Goal: Task Accomplishment & Management: Use online tool/utility

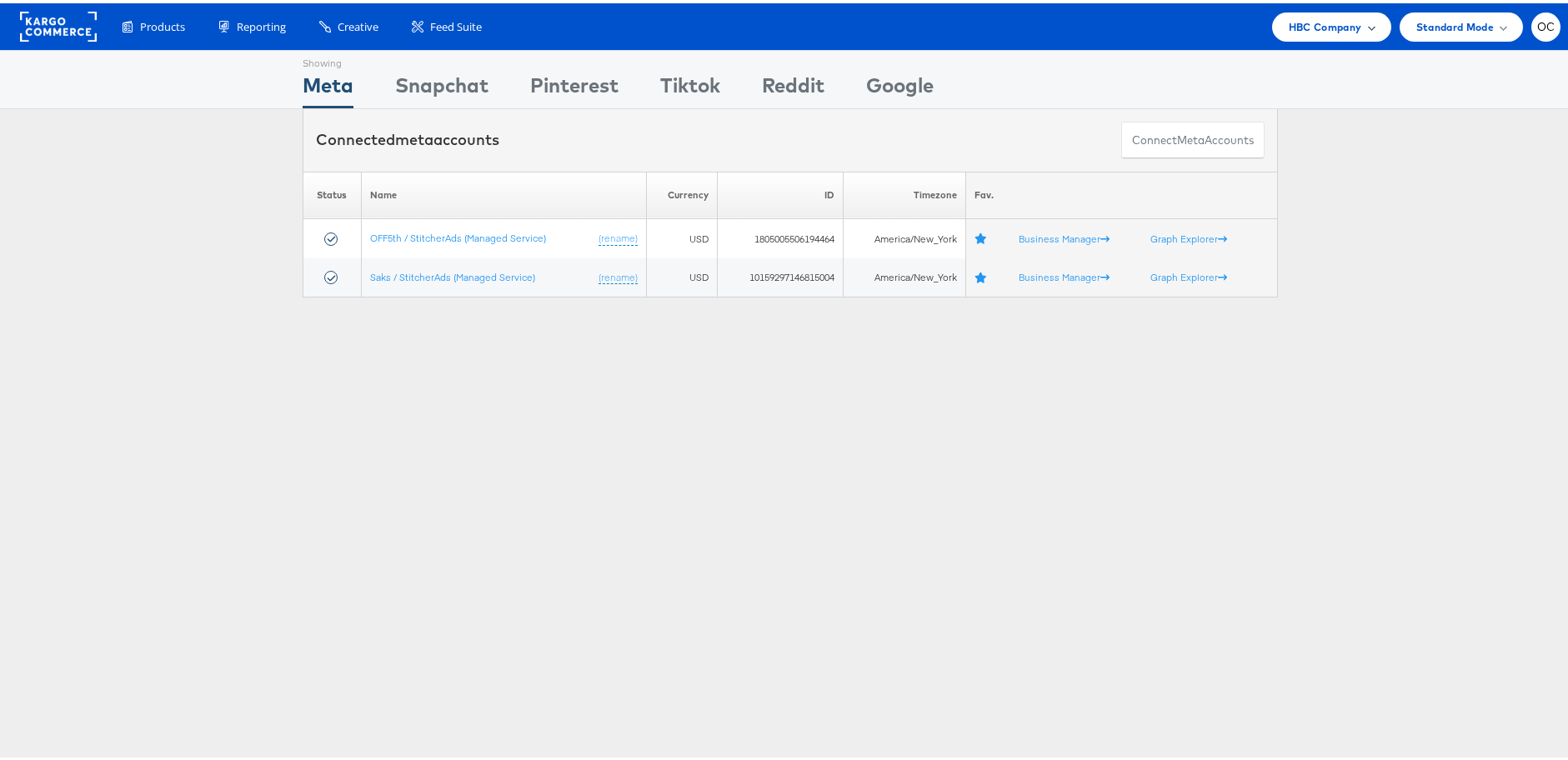
click at [1315, 19] on span "HBC Company" at bounding box center [1325, 23] width 74 height 17
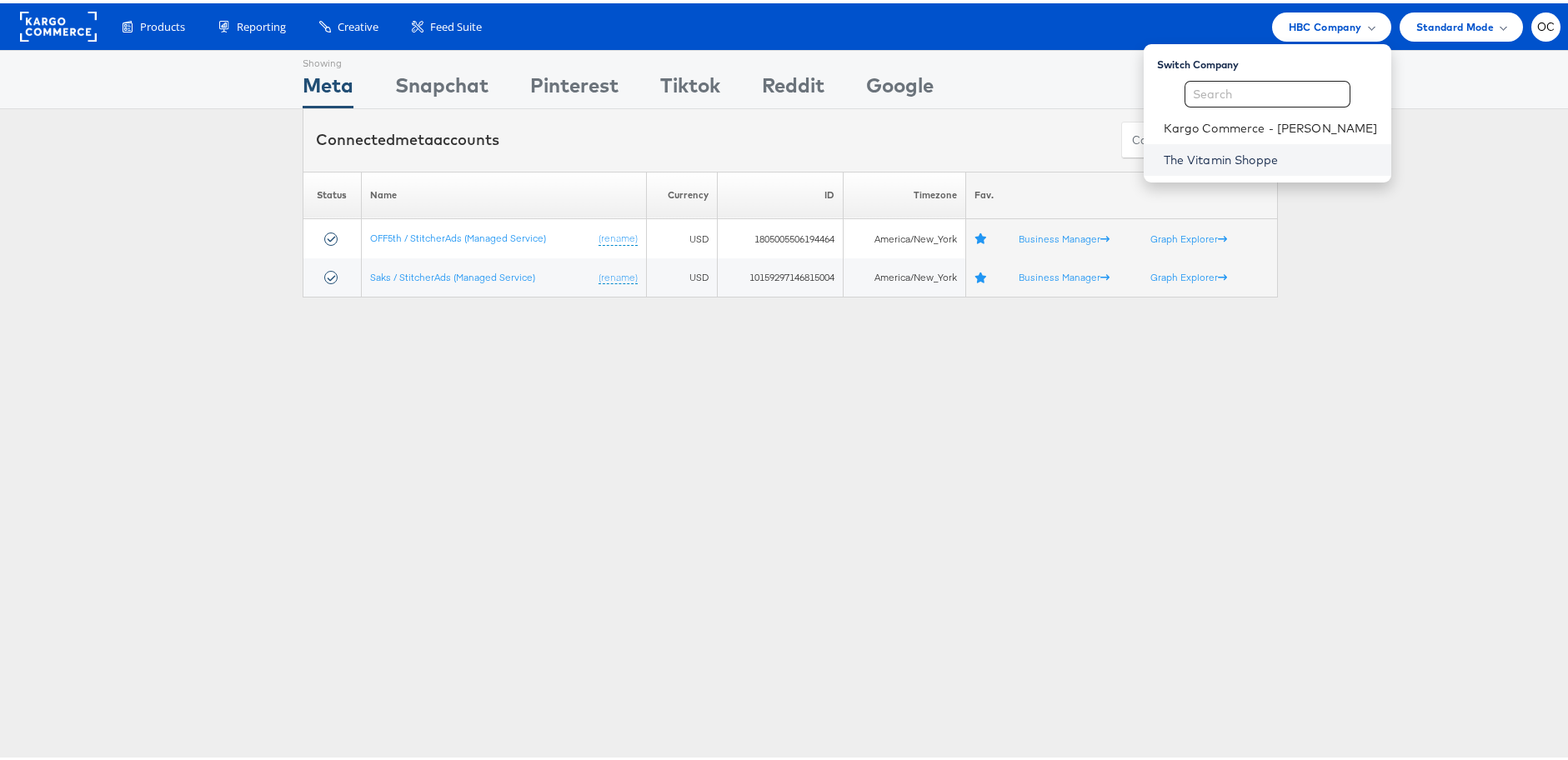
click at [1214, 154] on link "The Vitamin Shoppe" at bounding box center [1270, 156] width 214 height 16
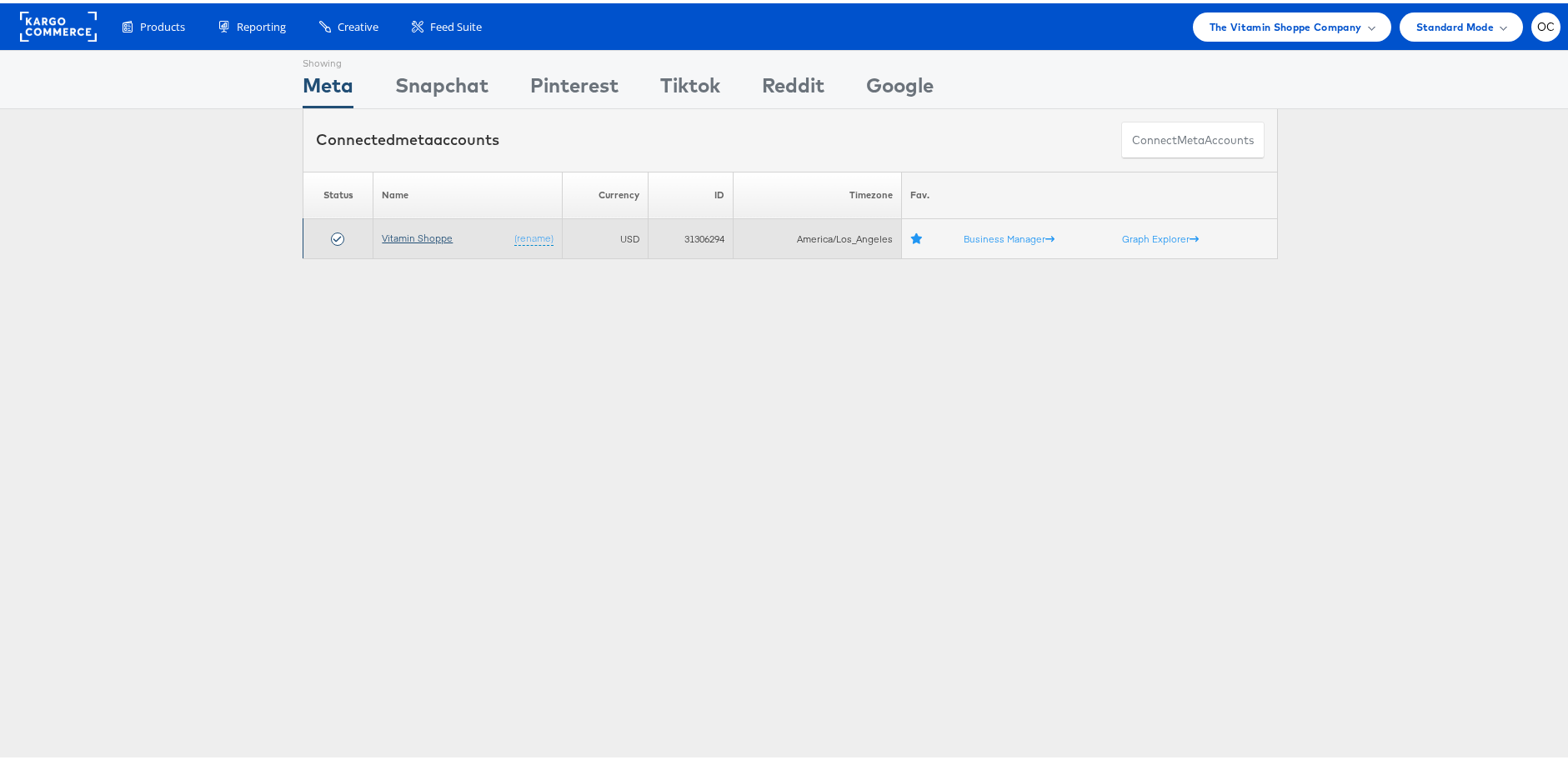
click at [410, 232] on link "Vitamin Shoppe" at bounding box center [417, 234] width 71 height 12
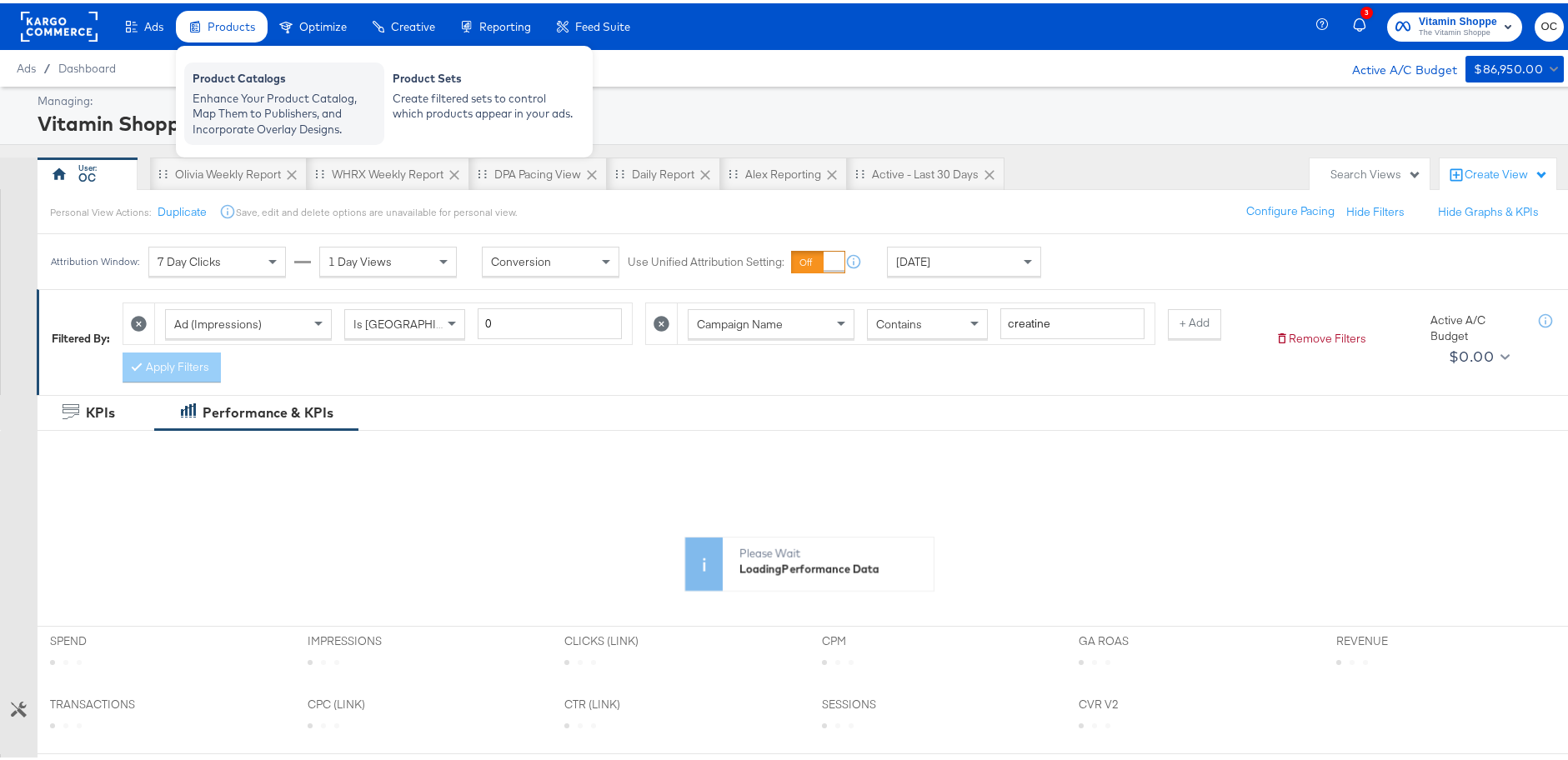
click at [292, 108] on div "Enhance Your Product Catalog, Map Them to Publishers, and Incorporate Overlay D…" at bounding box center [284, 111] width 183 height 47
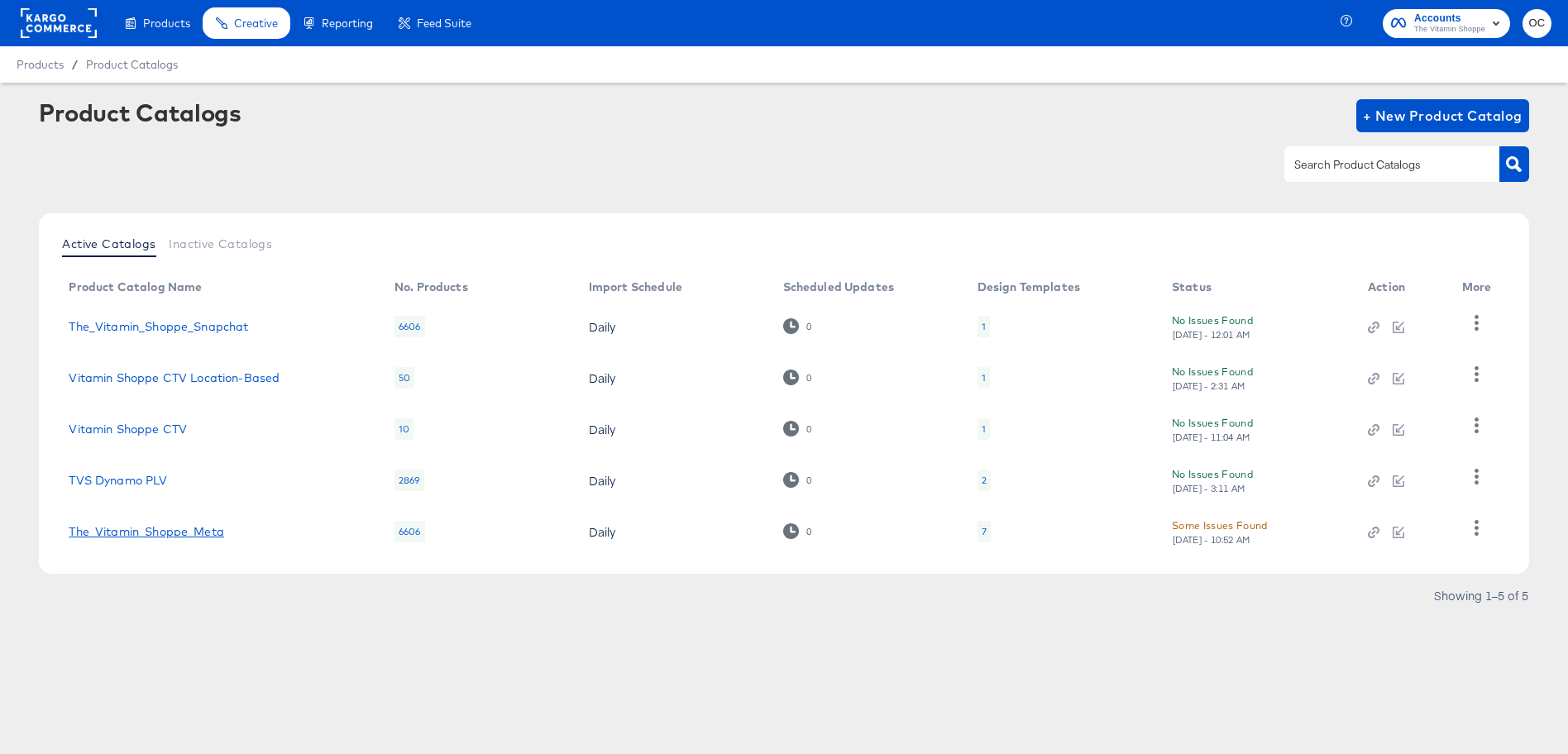
click at [220, 527] on link "The_Vitamin_Shoppe_Meta" at bounding box center [146, 531] width 155 height 13
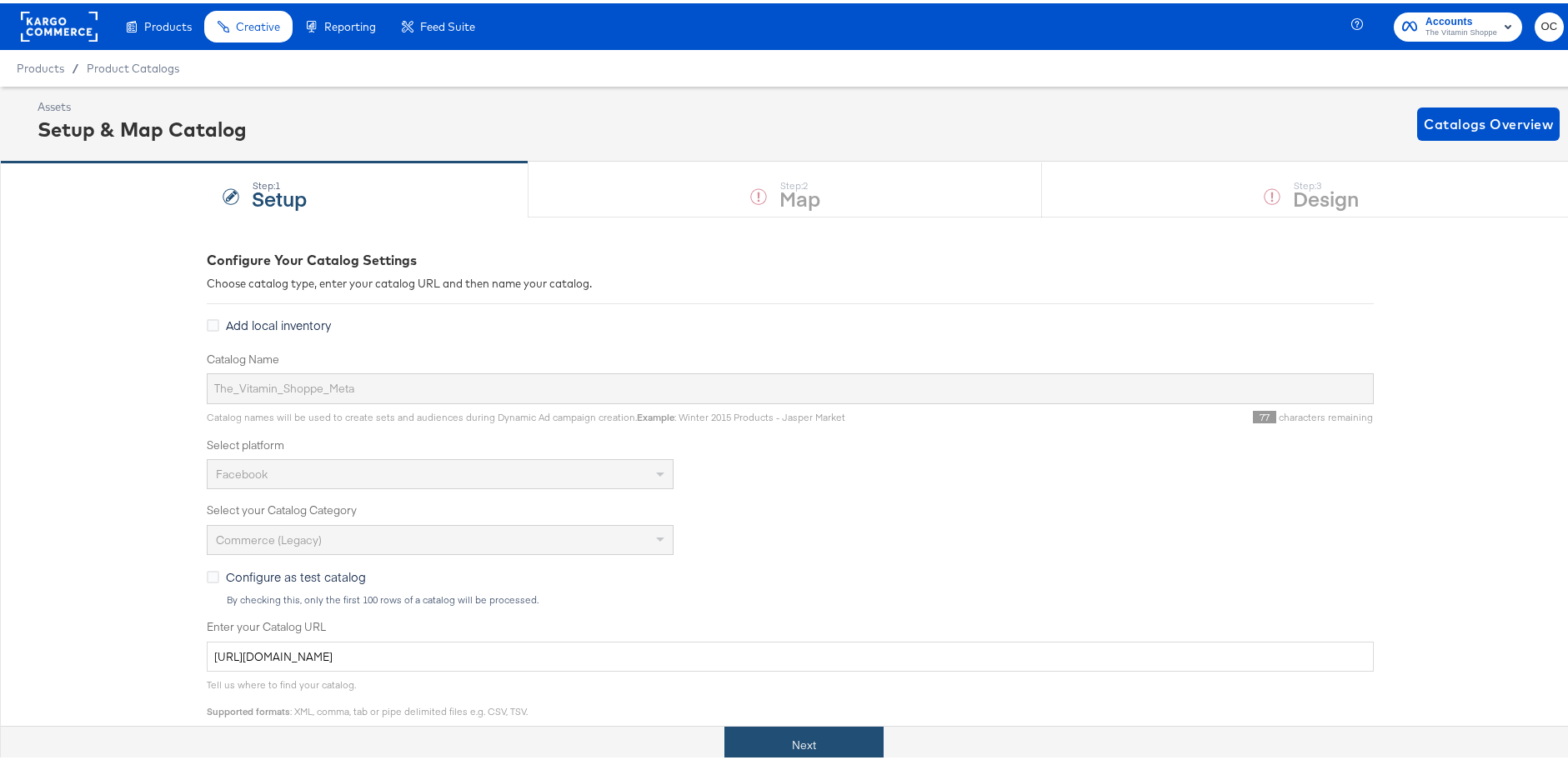
click at [763, 742] on button "Next" at bounding box center [804, 742] width 159 height 37
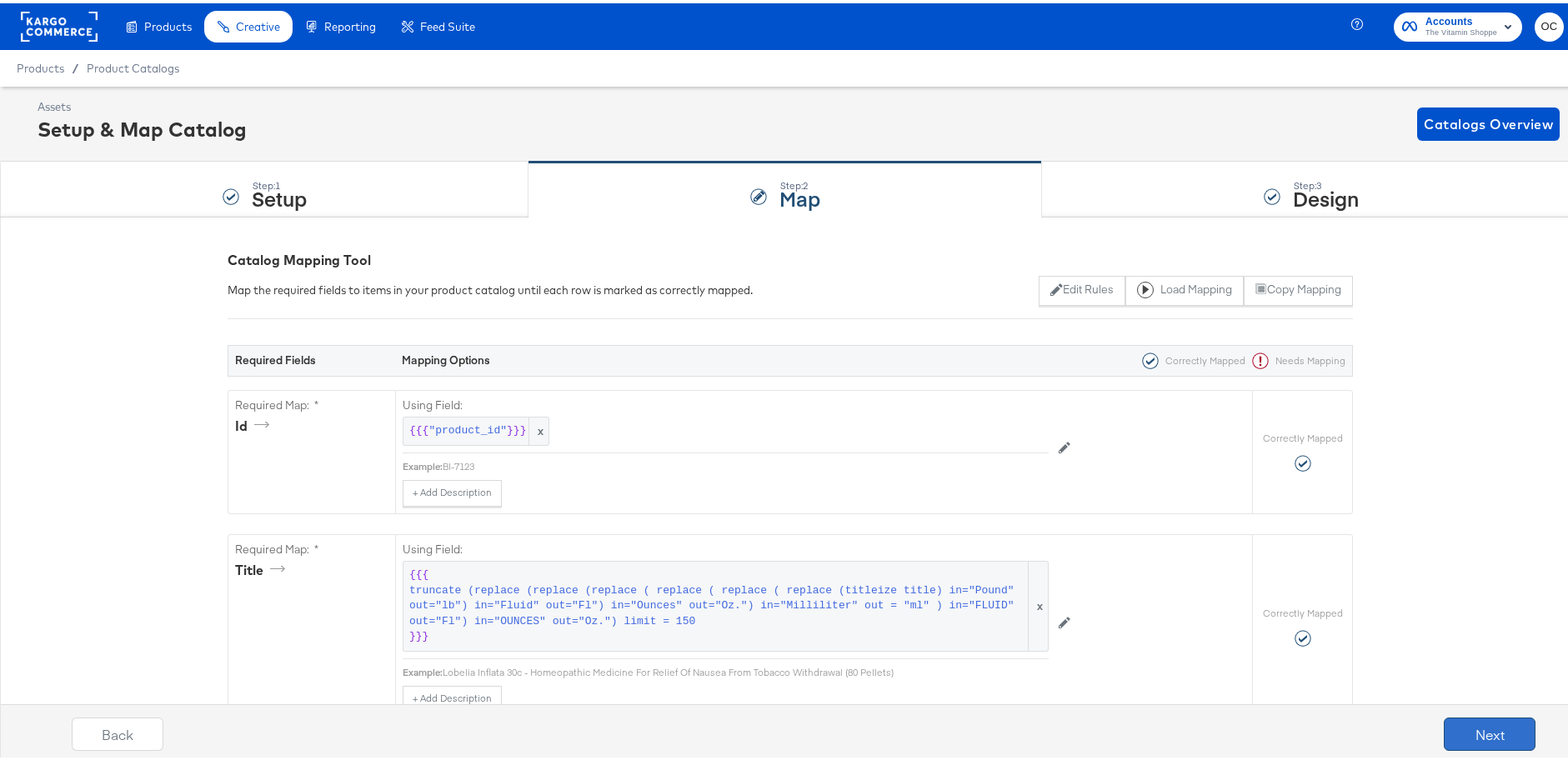
click at [1501, 739] on button "Next" at bounding box center [1490, 731] width 92 height 33
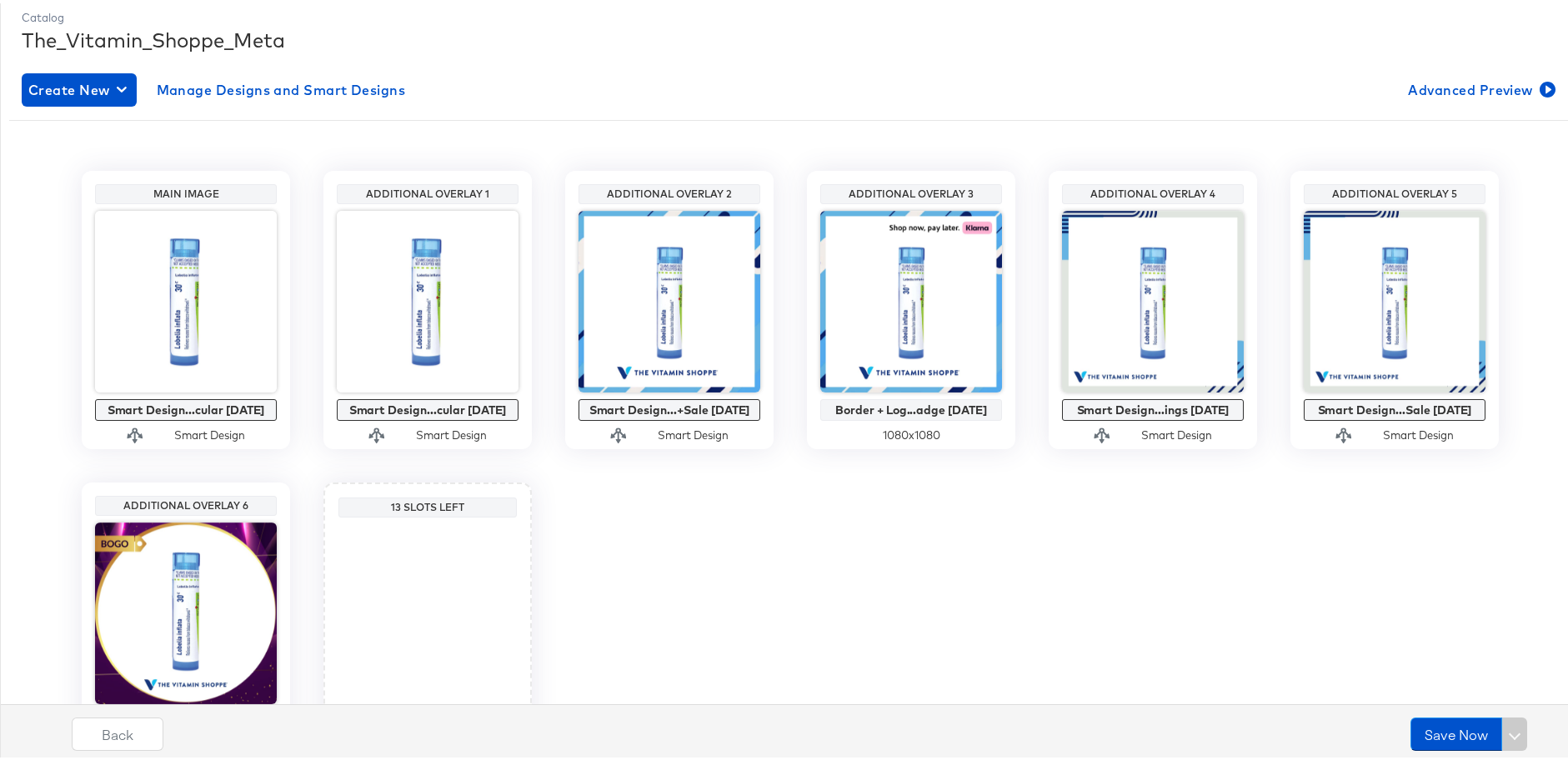
scroll to position [234, 0]
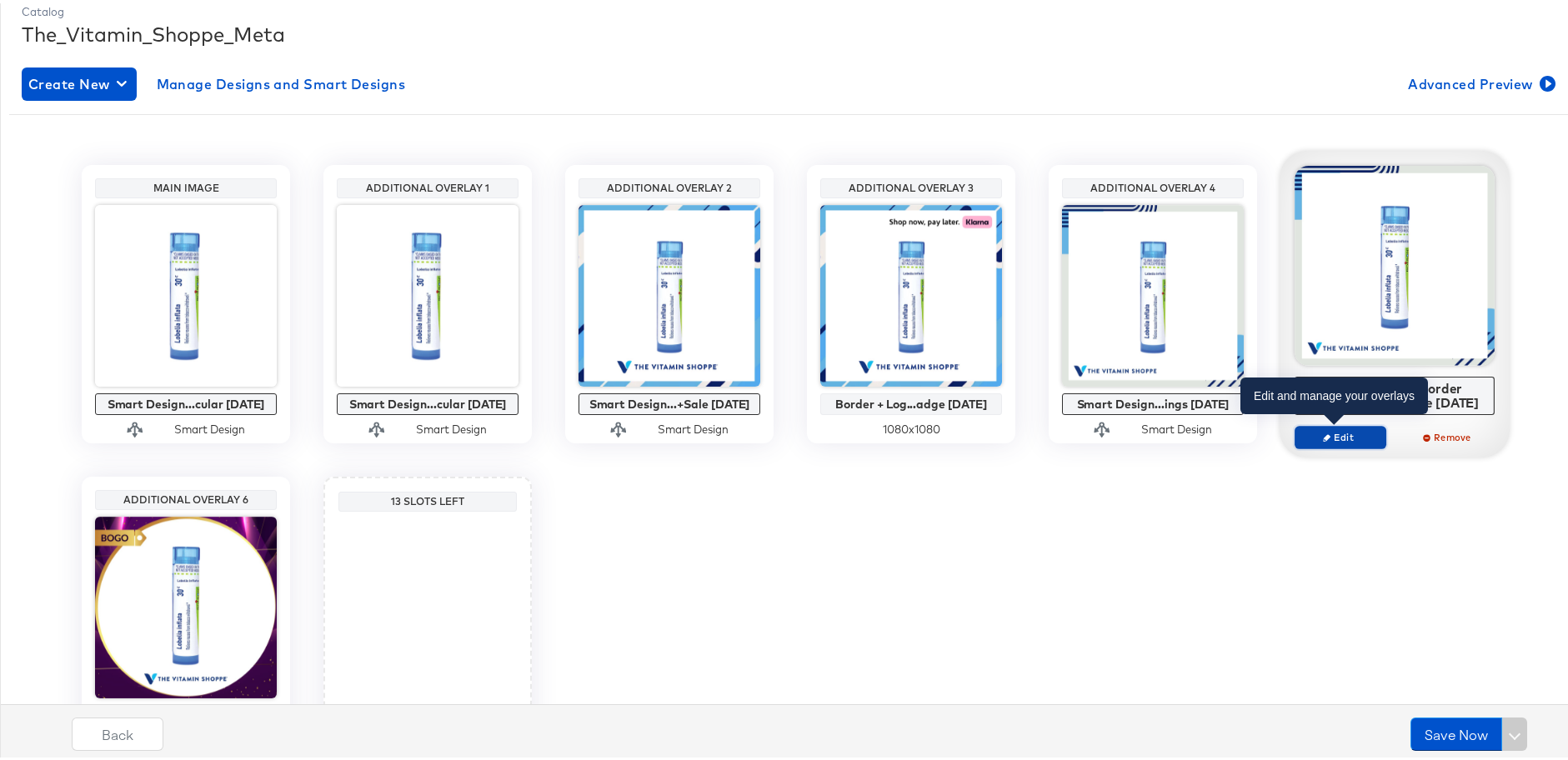
click at [1314, 433] on span "Edit" at bounding box center [1341, 434] width 76 height 12
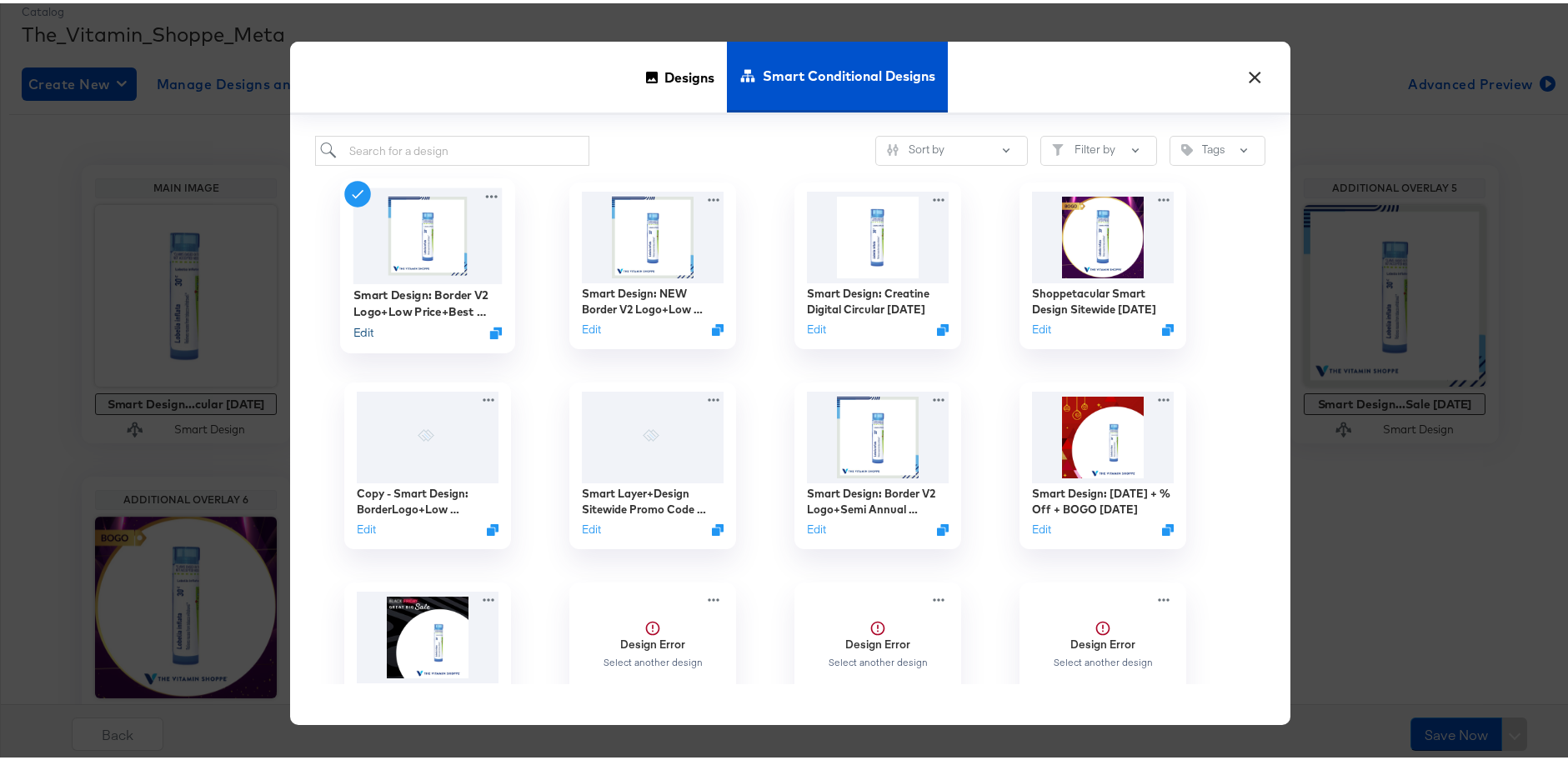
click at [362, 331] on button "Edit" at bounding box center [363, 330] width 20 height 16
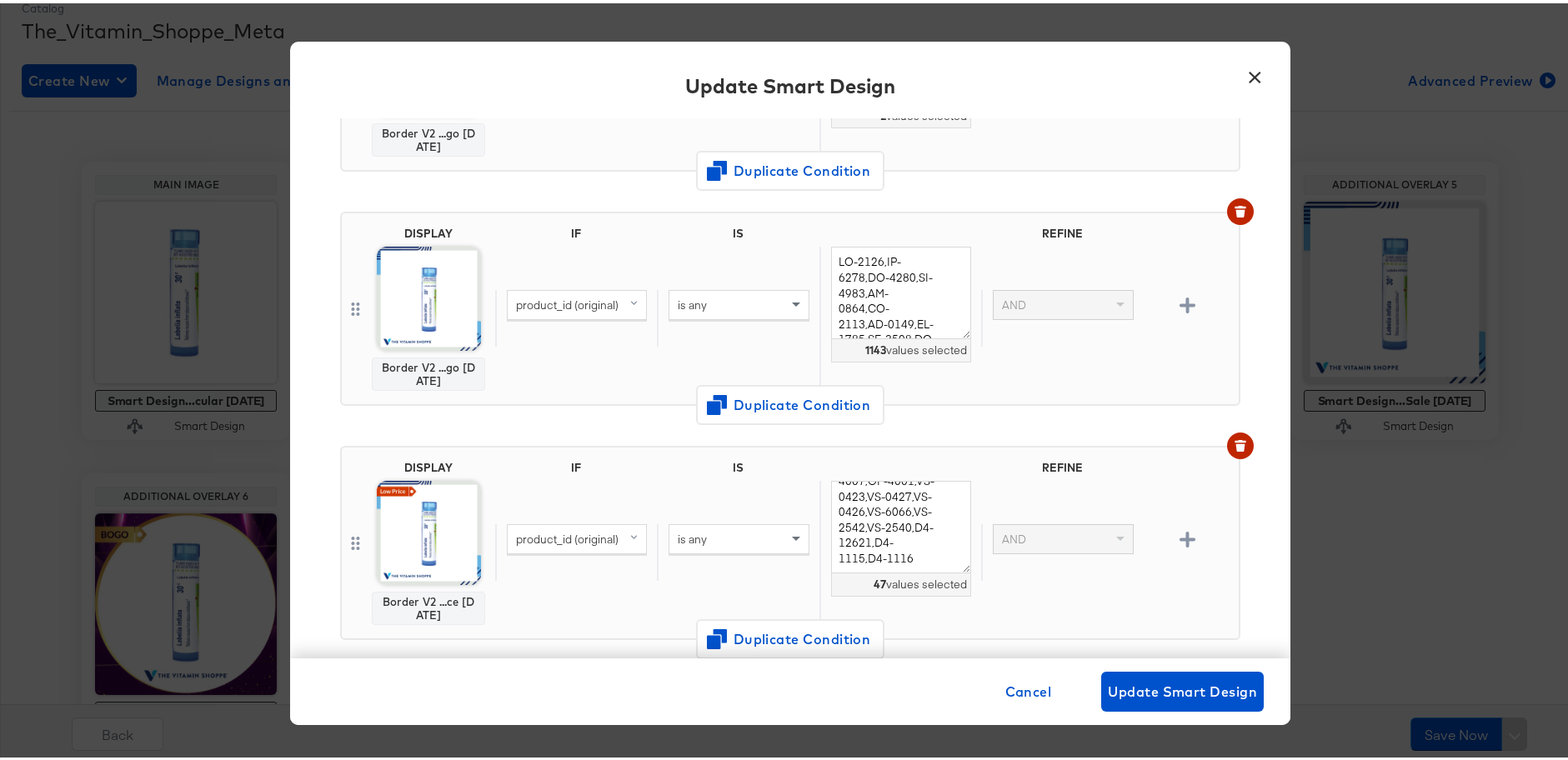
scroll to position [594, 0]
